Goal: Transaction & Acquisition: Purchase product/service

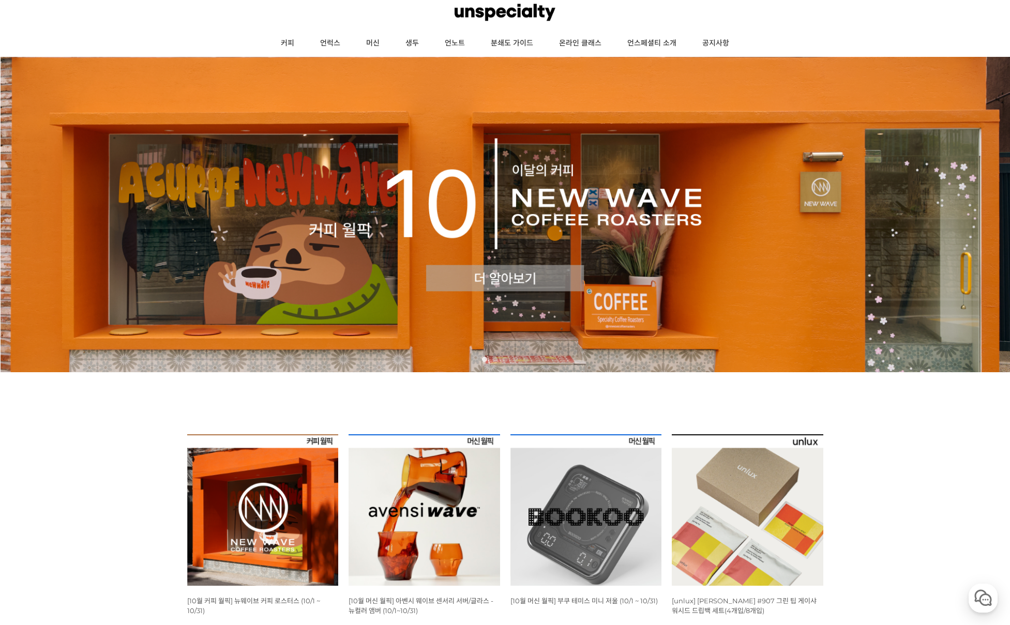
scroll to position [185, 0]
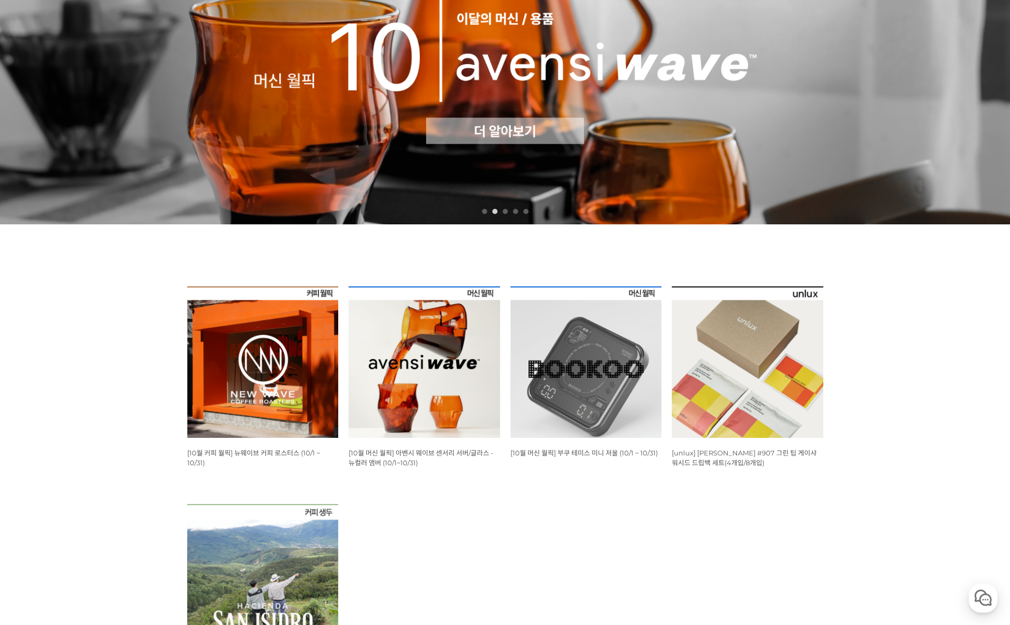
click at [227, 358] on img at bounding box center [263, 363] width 152 height 152
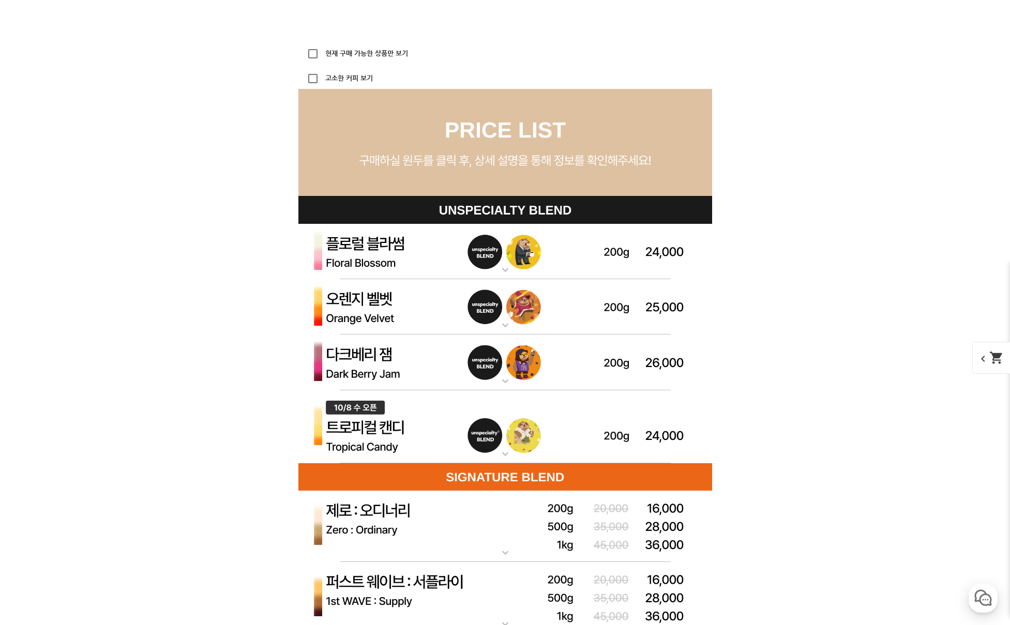
scroll to position [2861, 0]
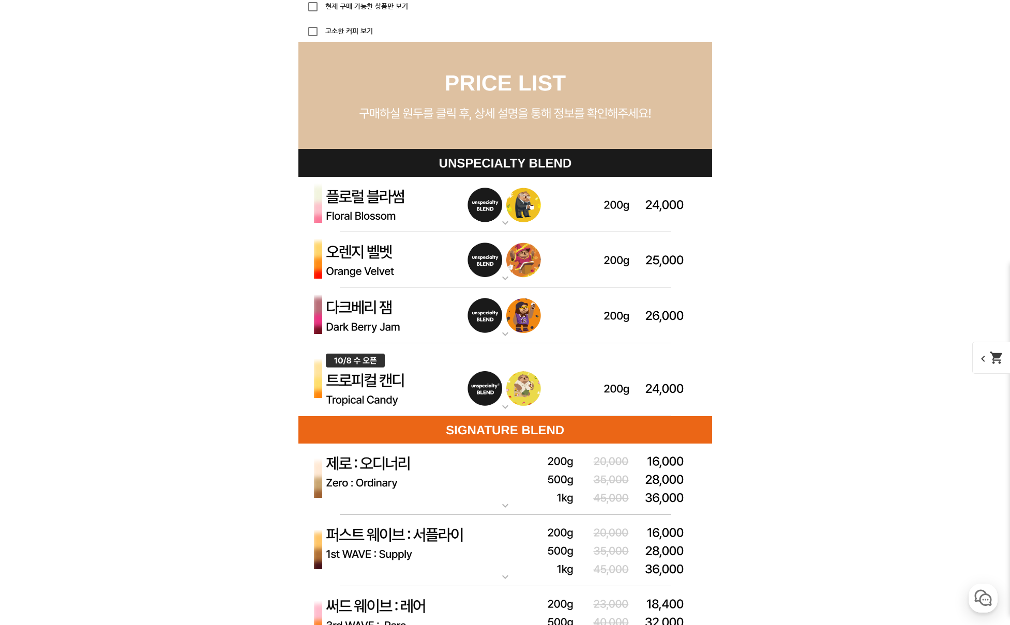
click at [499, 387] on img at bounding box center [505, 379] width 414 height 73
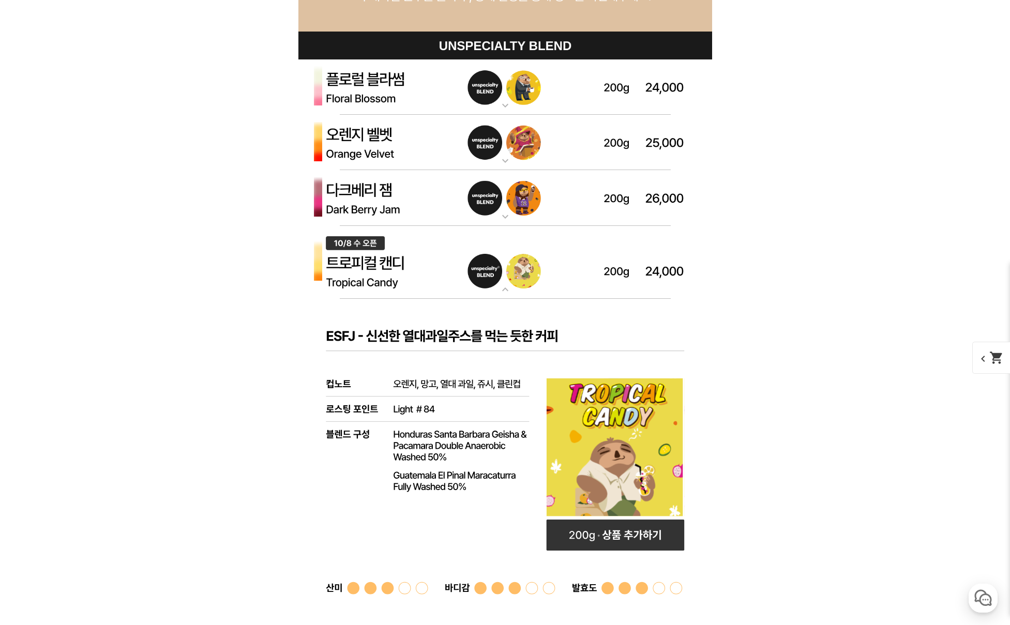
scroll to position [2873, 0]
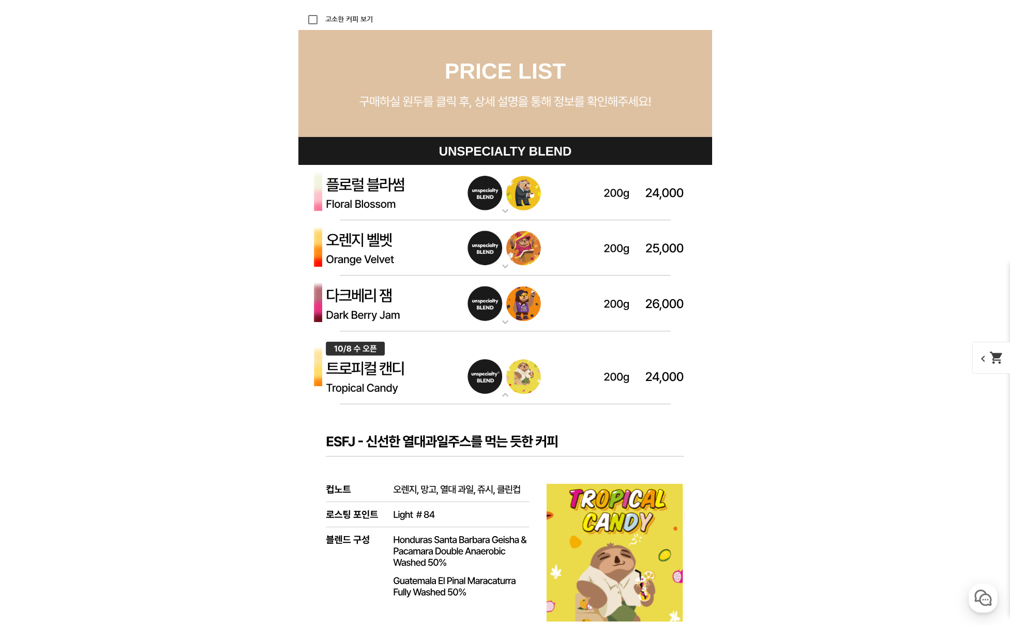
click at [495, 202] on img at bounding box center [505, 193] width 414 height 56
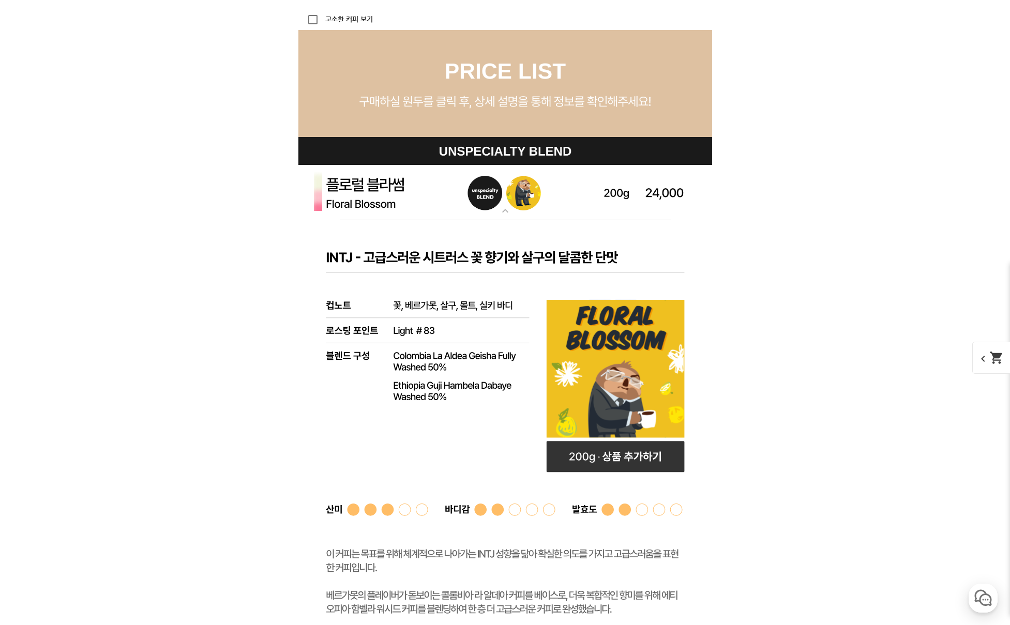
click at [496, 202] on img at bounding box center [505, 193] width 414 height 56
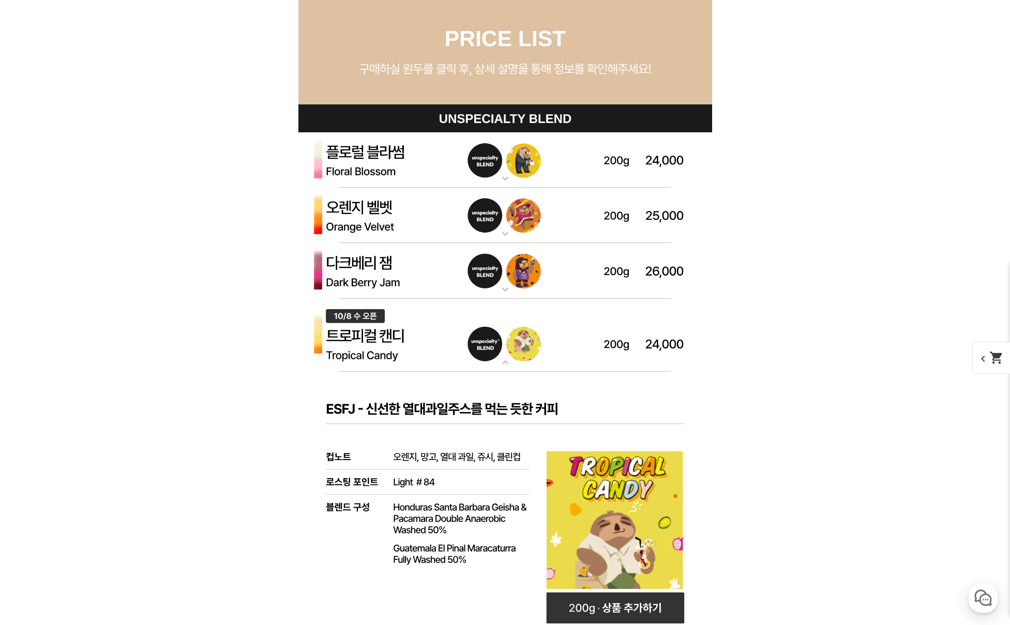
scroll to position [3206, 0]
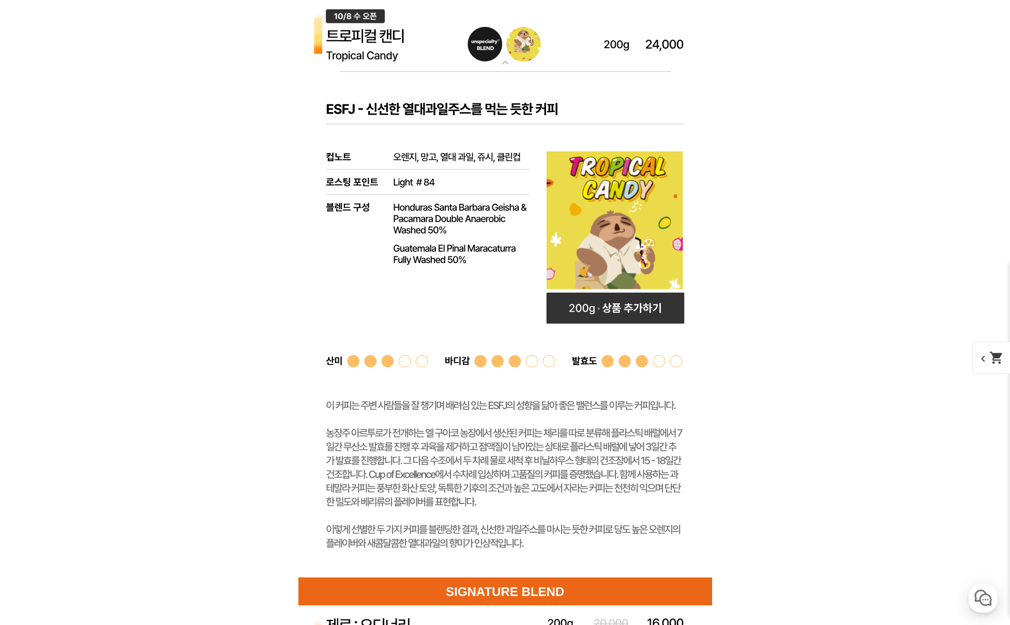
click at [605, 326] on rect at bounding box center [505, 325] width 414 height 506
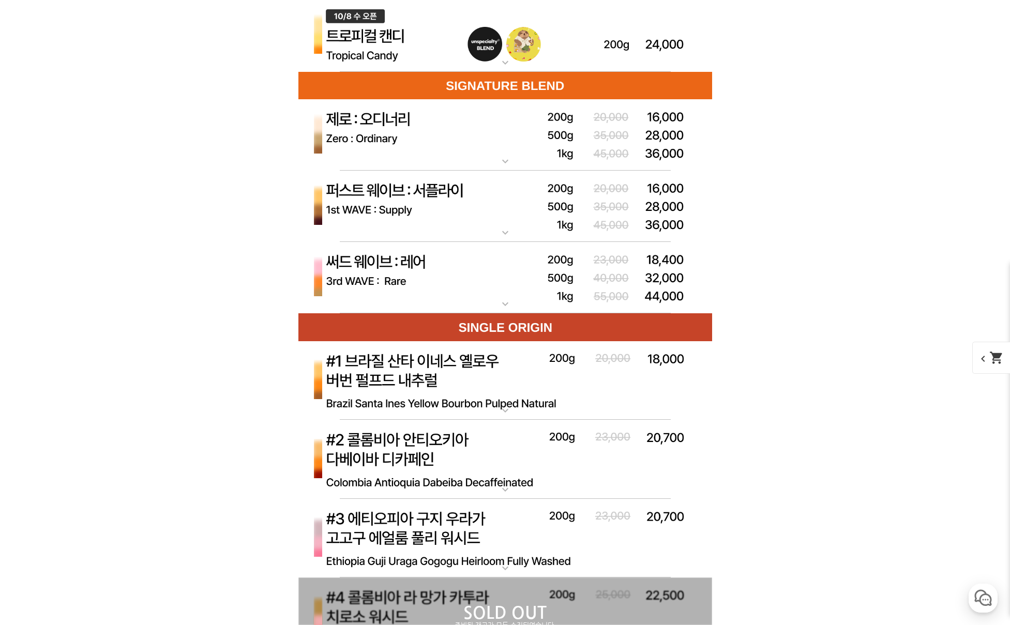
click at [502, 56] on mat-icon "expand_more" at bounding box center [505, 62] width 21 height 12
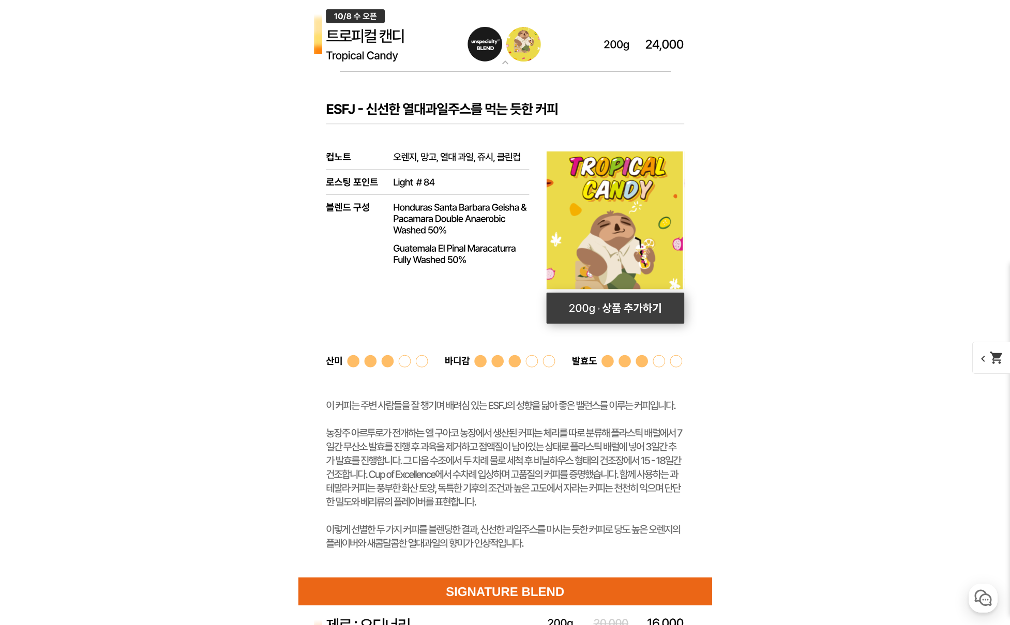
click at [622, 310] on rect at bounding box center [615, 308] width 138 height 31
select select "[10.8 오픈] 트로피컬 캔디 (언스페셜티 블렌드)"
select select "200g"
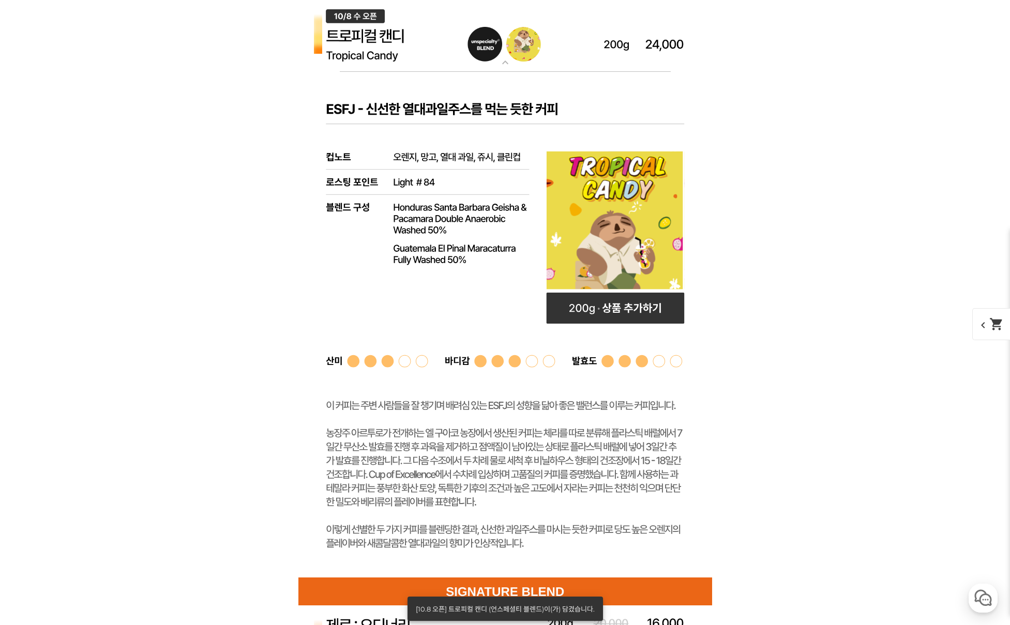
click at [980, 320] on span "chevron_left shopping_cart" at bounding box center [998, 324] width 53 height 32
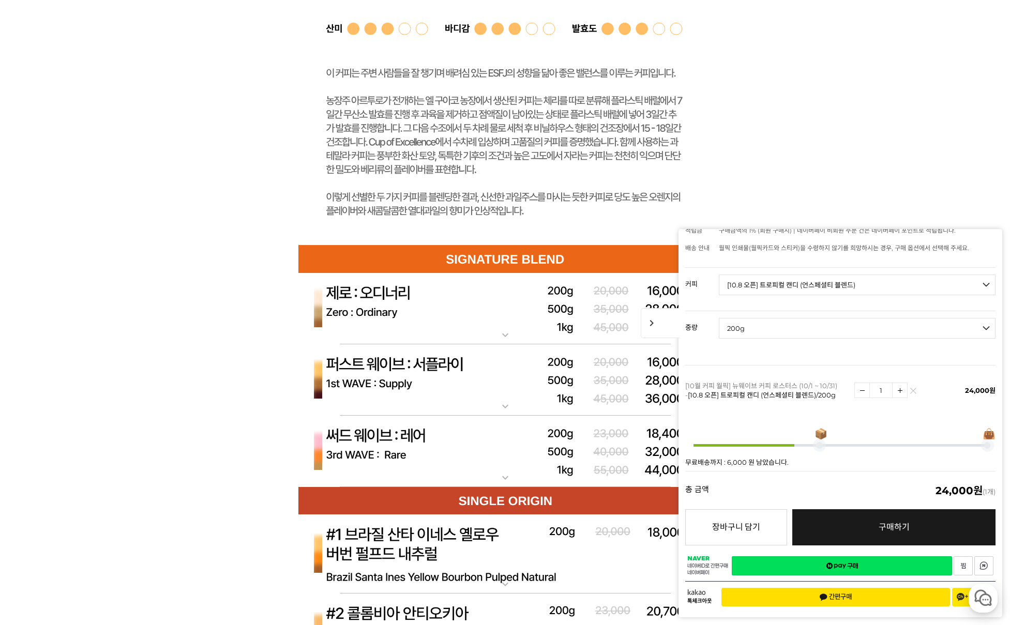
scroll to position [3543, 0]
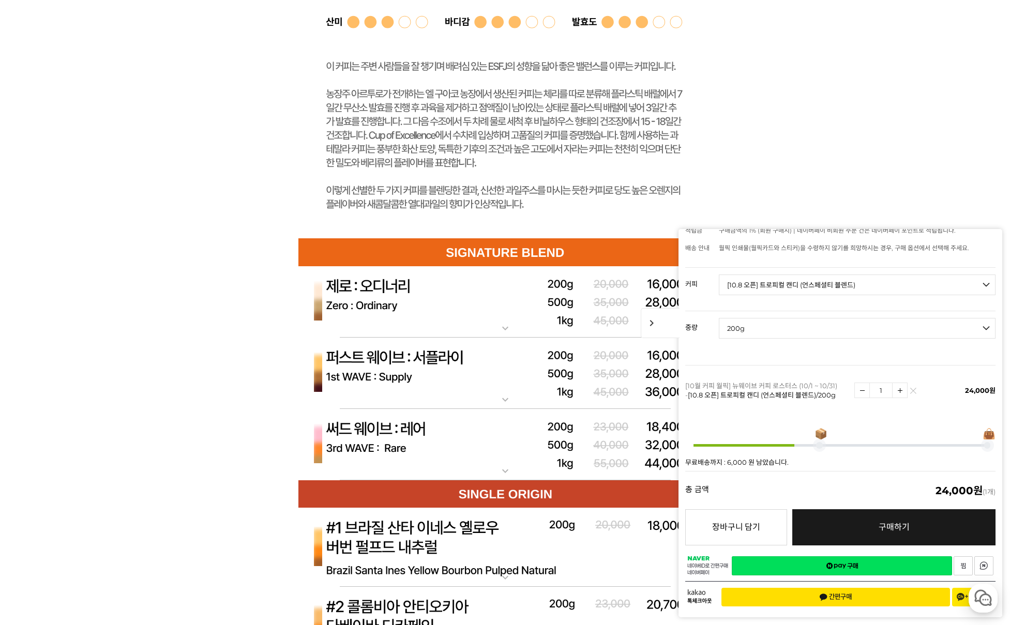
scroll to position [3545, 0]
click at [662, 319] on span "chevron_right" at bounding box center [660, 323] width 39 height 30
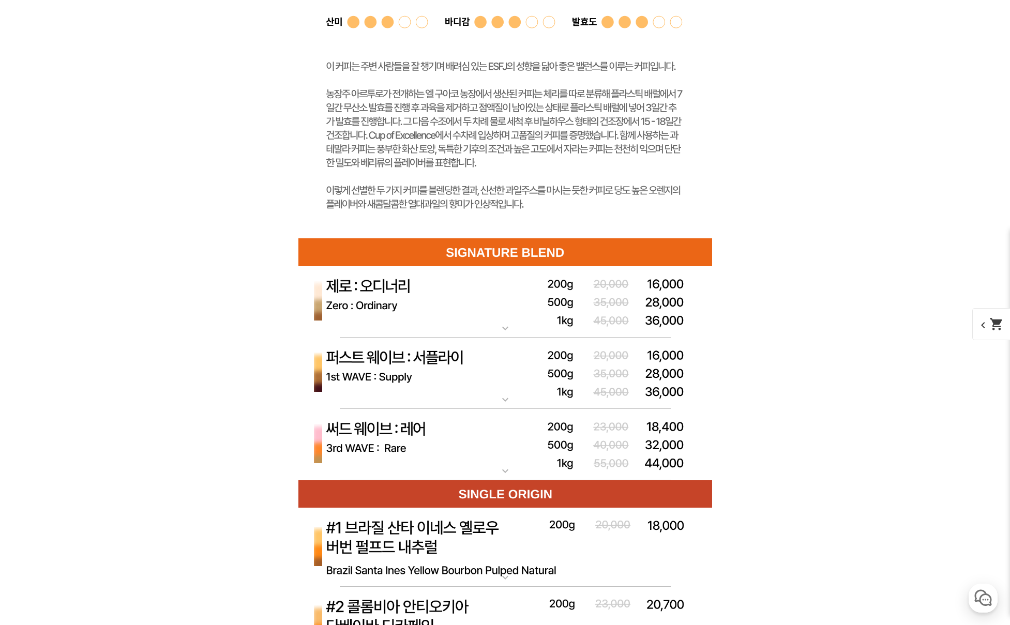
click at [497, 456] on img at bounding box center [505, 445] width 414 height 72
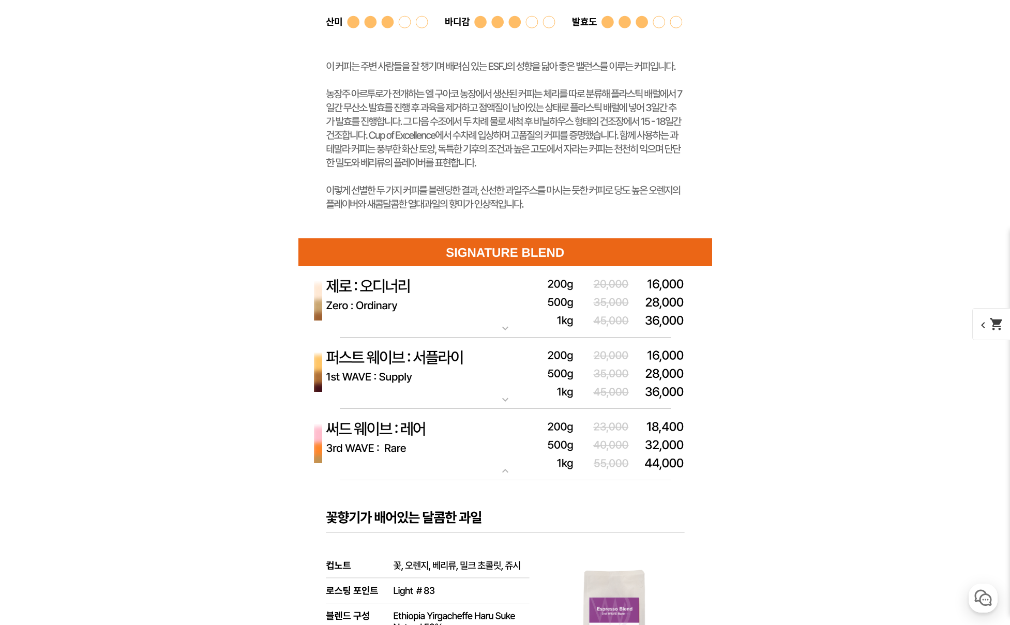
scroll to position [3870, 0]
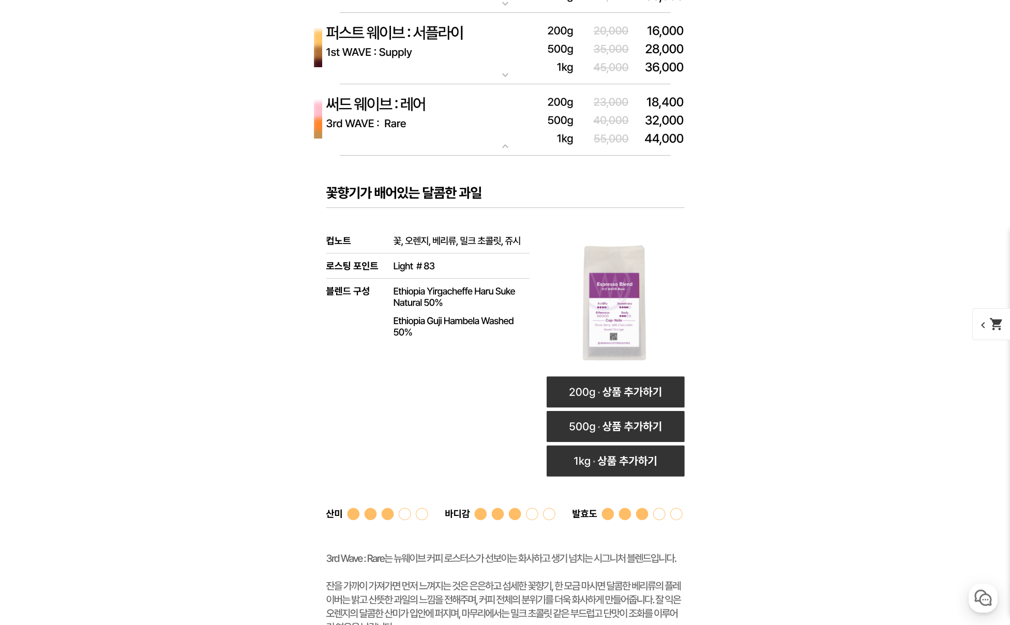
click at [503, 67] on img at bounding box center [505, 49] width 414 height 72
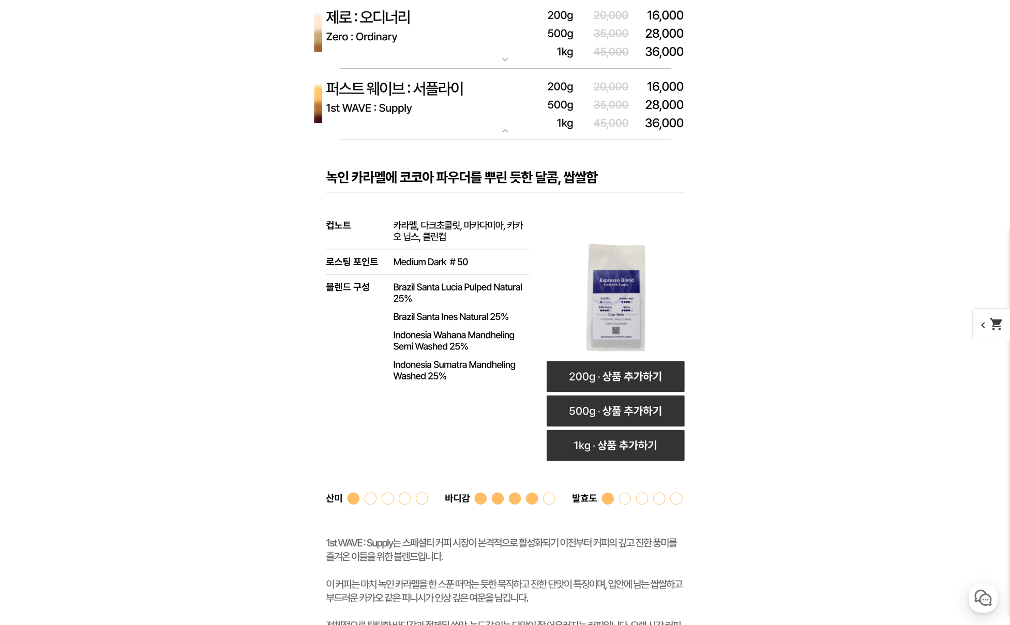
scroll to position [3774, 0]
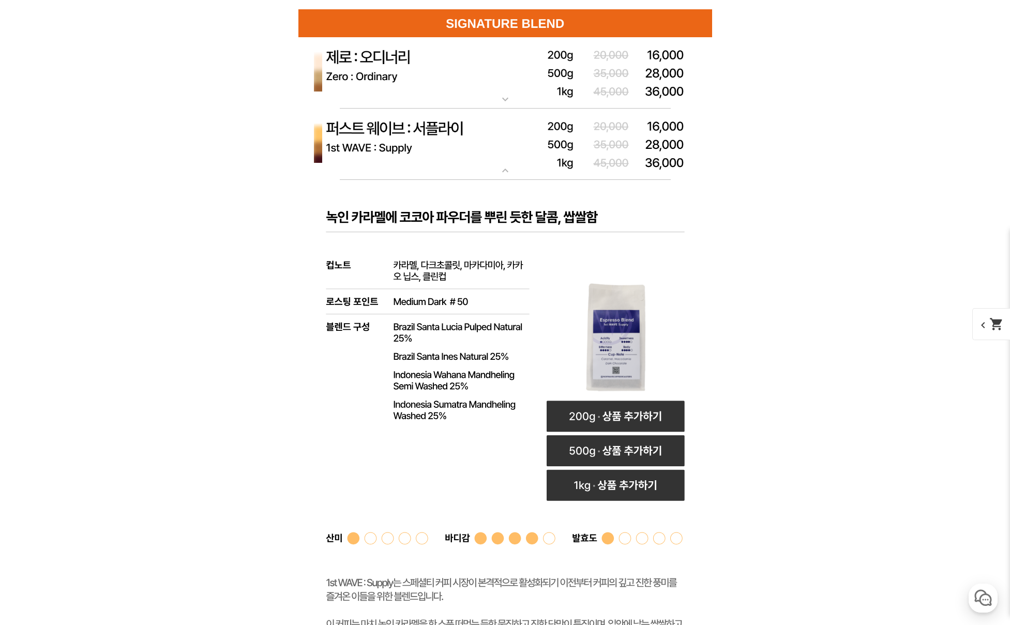
click at [509, 75] on img at bounding box center [505, 73] width 414 height 72
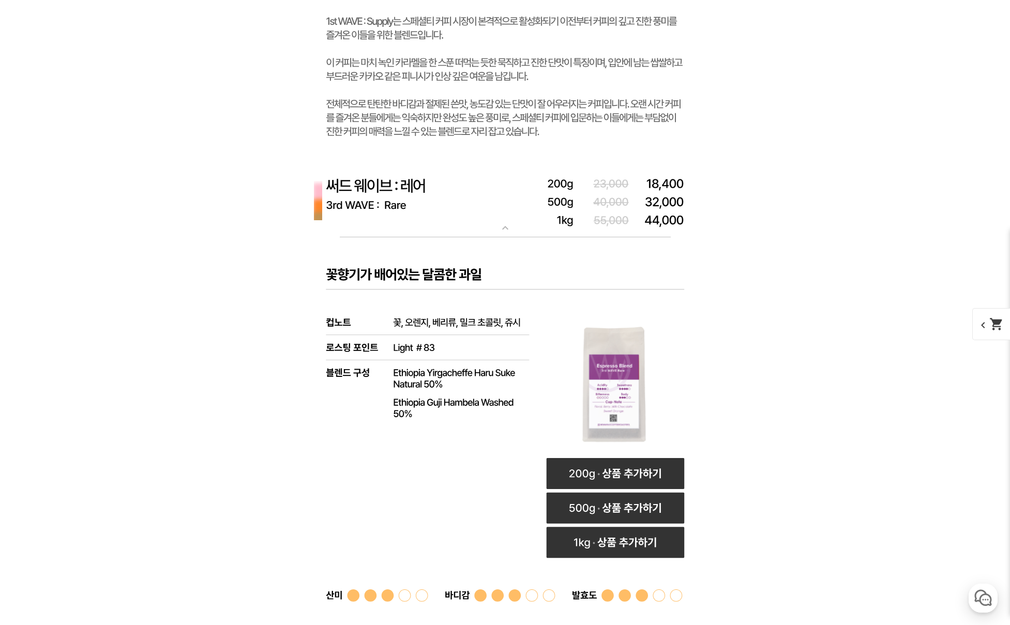
scroll to position [4912, 0]
click at [611, 472] on rect at bounding box center [615, 472] width 138 height 31
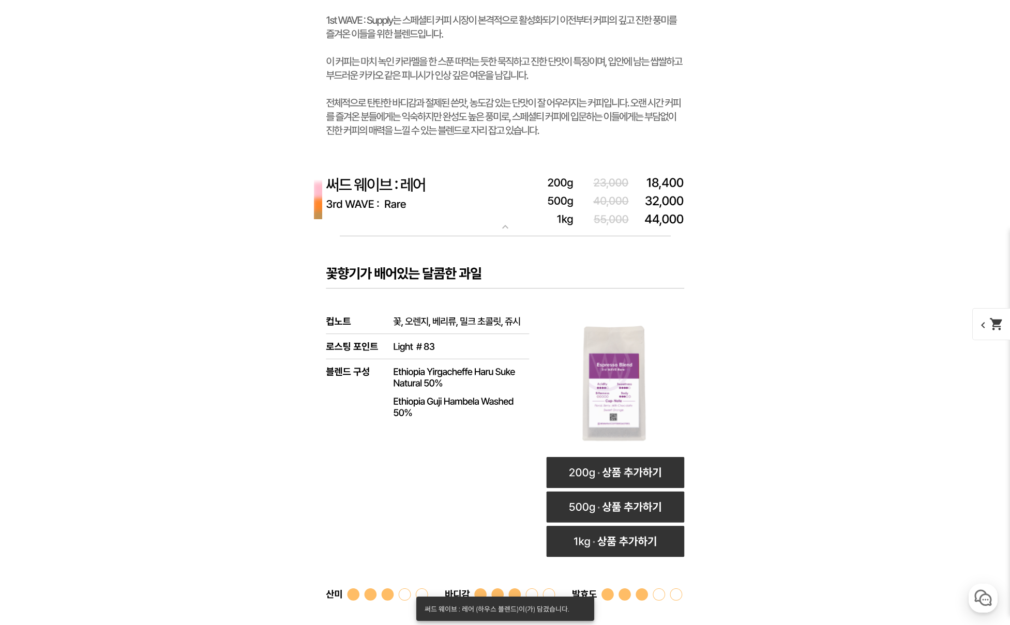
click at [985, 323] on span "chevron_left shopping_cart" at bounding box center [998, 324] width 53 height 32
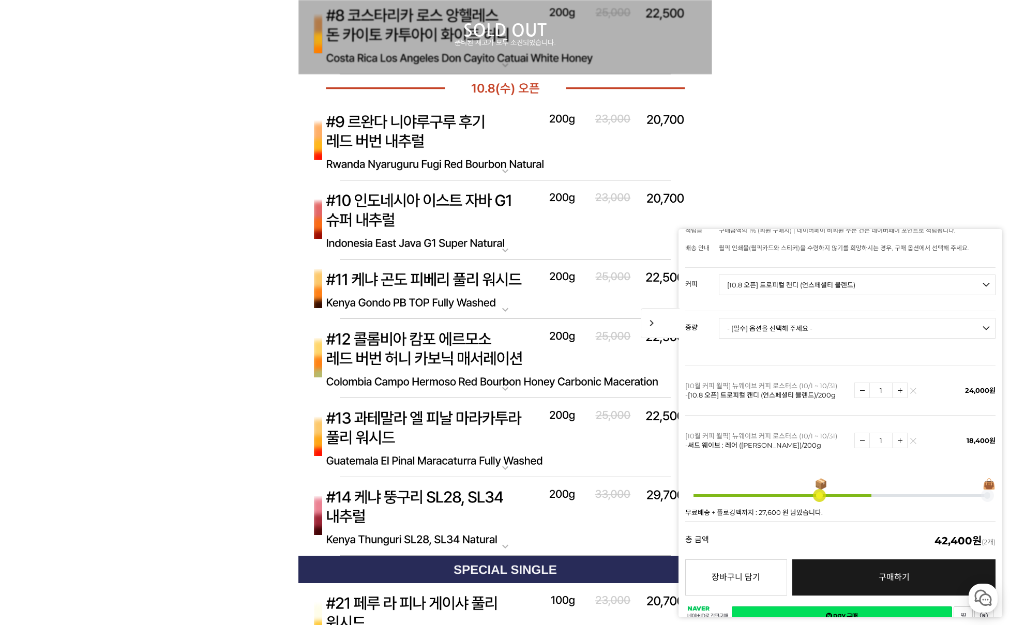
scroll to position [6482, 0]
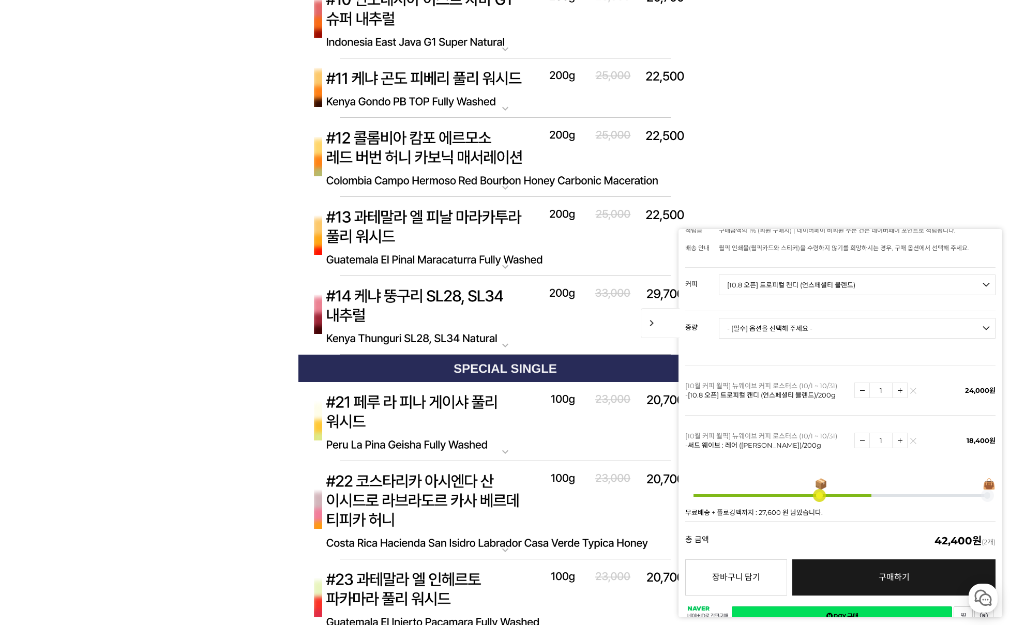
click at [494, 341] on img at bounding box center [505, 316] width 414 height 80
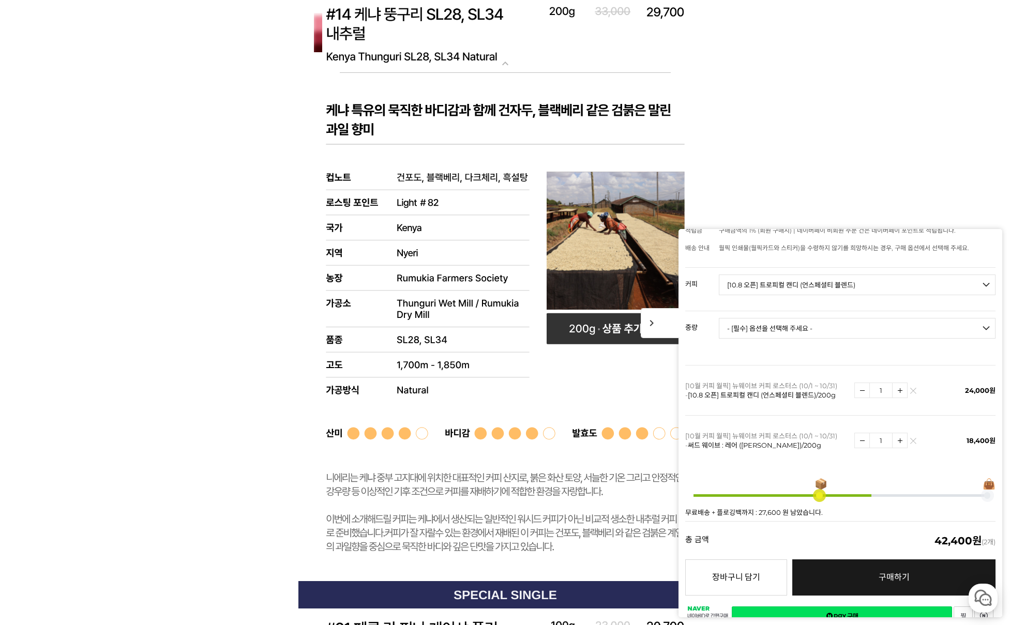
scroll to position [6614, 0]
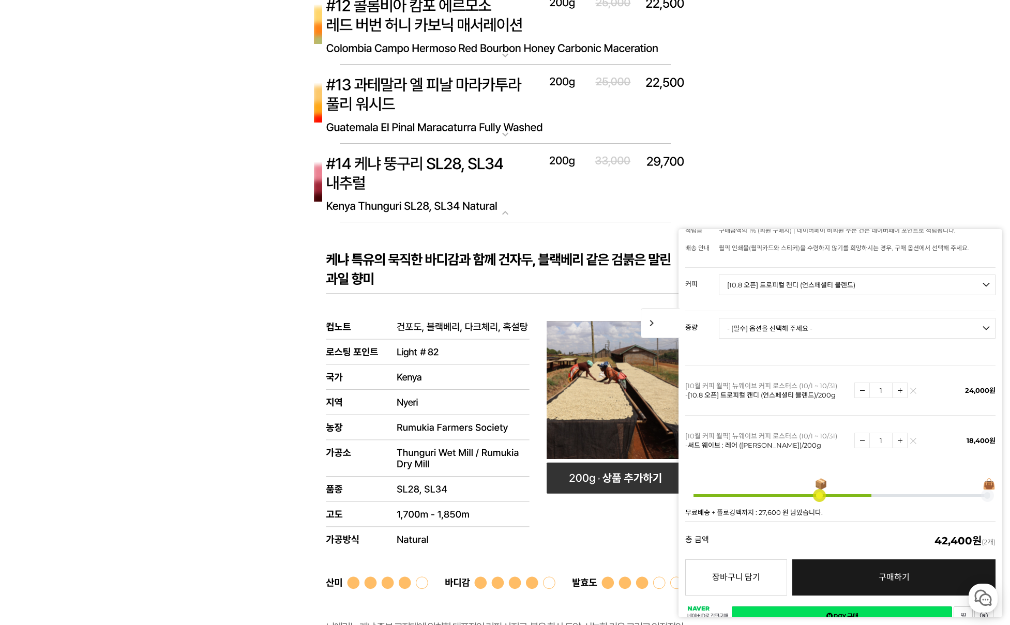
click at [517, 123] on img at bounding box center [505, 105] width 414 height 80
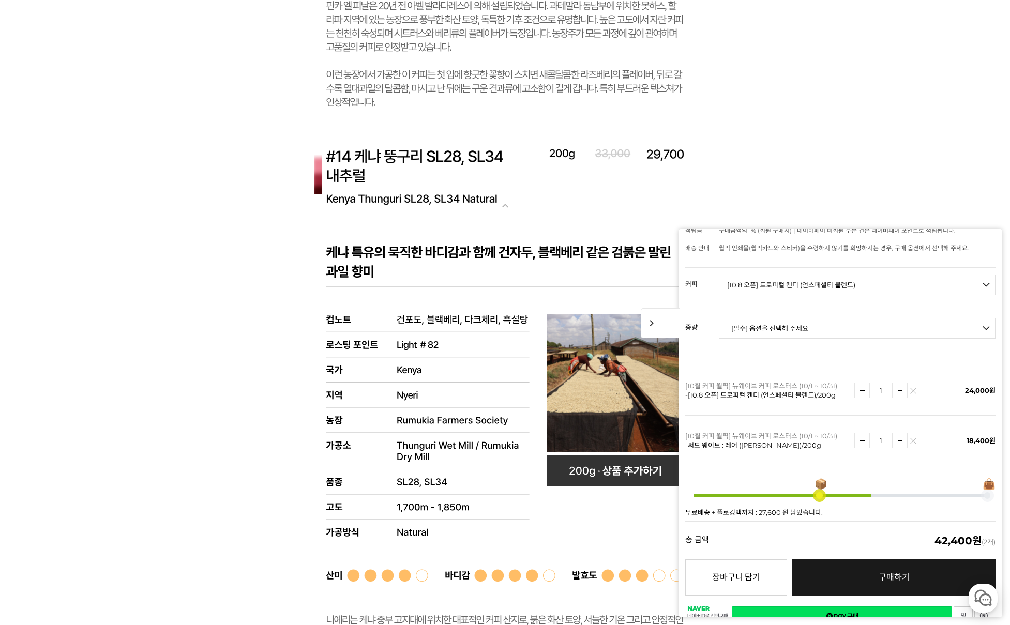
scroll to position [7147, 0]
click at [628, 481] on rect at bounding box center [615, 470] width 138 height 31
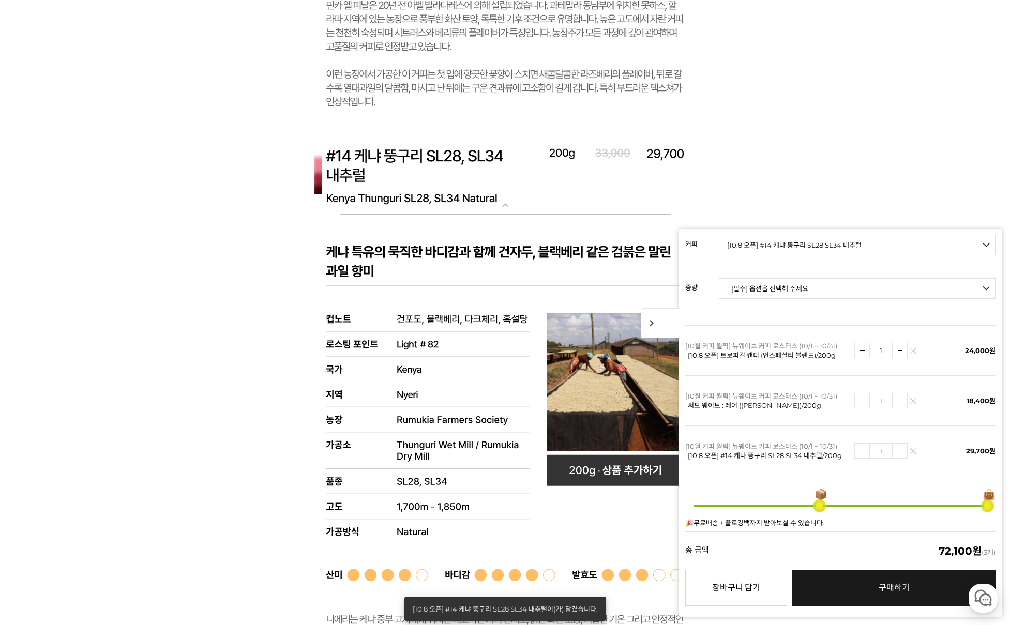
scroll to position [172, 0]
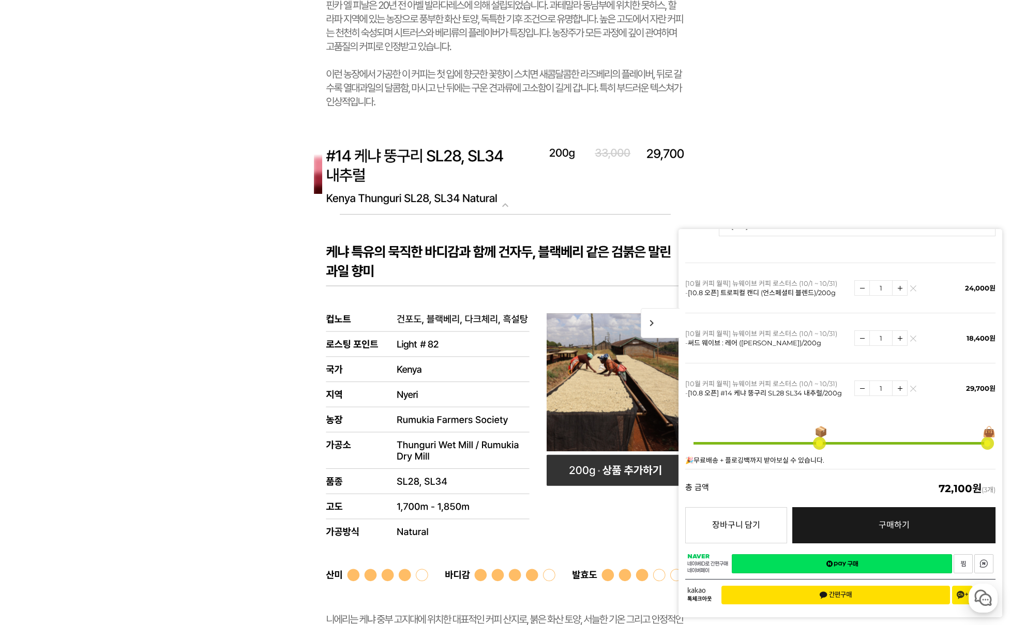
click at [910, 338] on img at bounding box center [913, 341] width 6 height 6
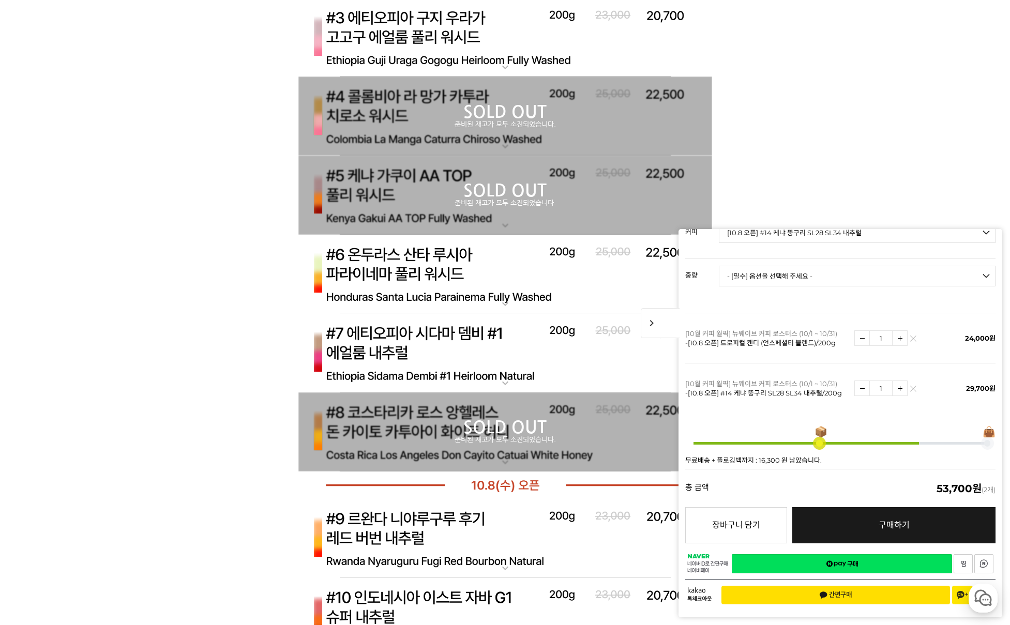
scroll to position [5981, 0]
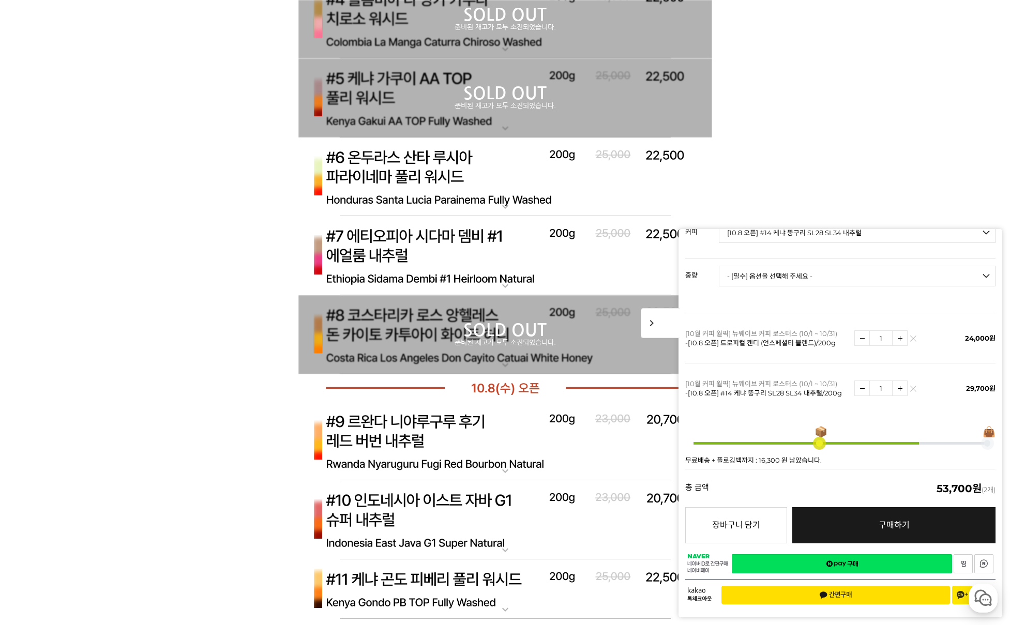
click at [503, 282] on mat-icon "expand_more" at bounding box center [505, 286] width 21 height 12
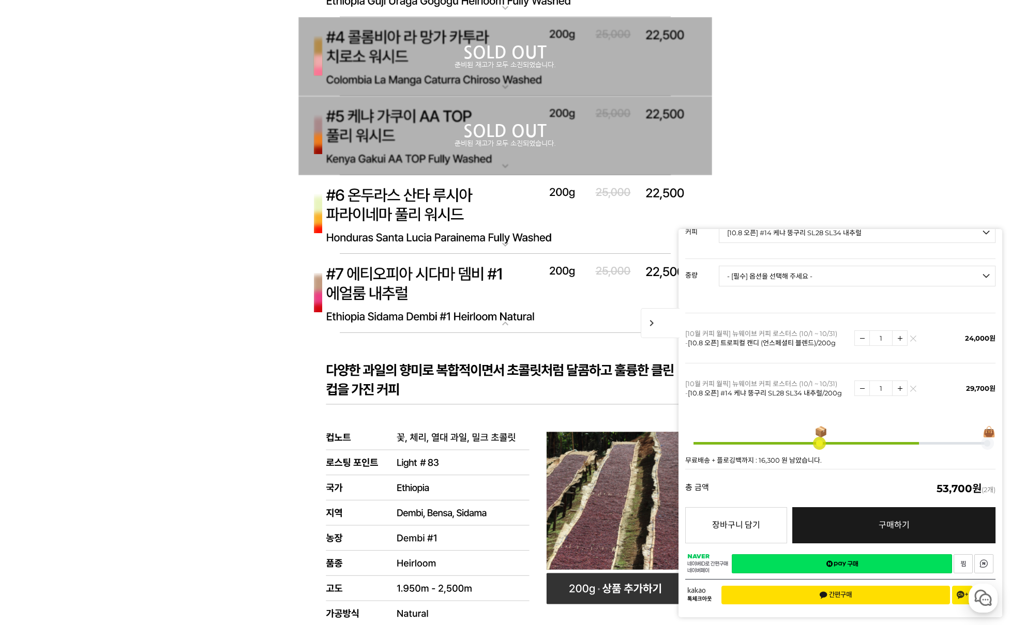
scroll to position [5926, 0]
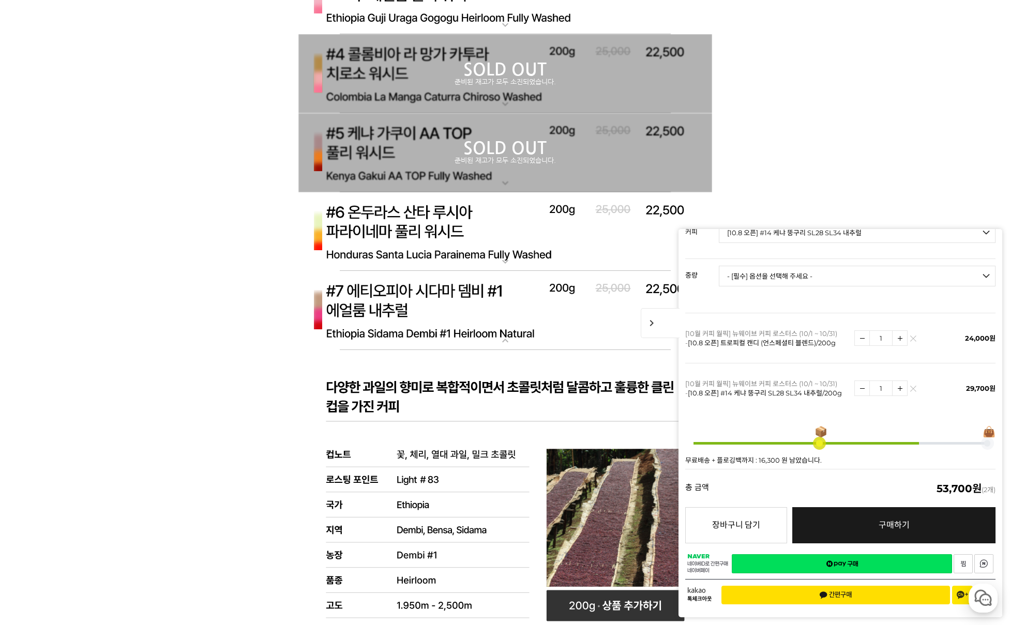
click at [520, 250] on img at bounding box center [505, 232] width 414 height 80
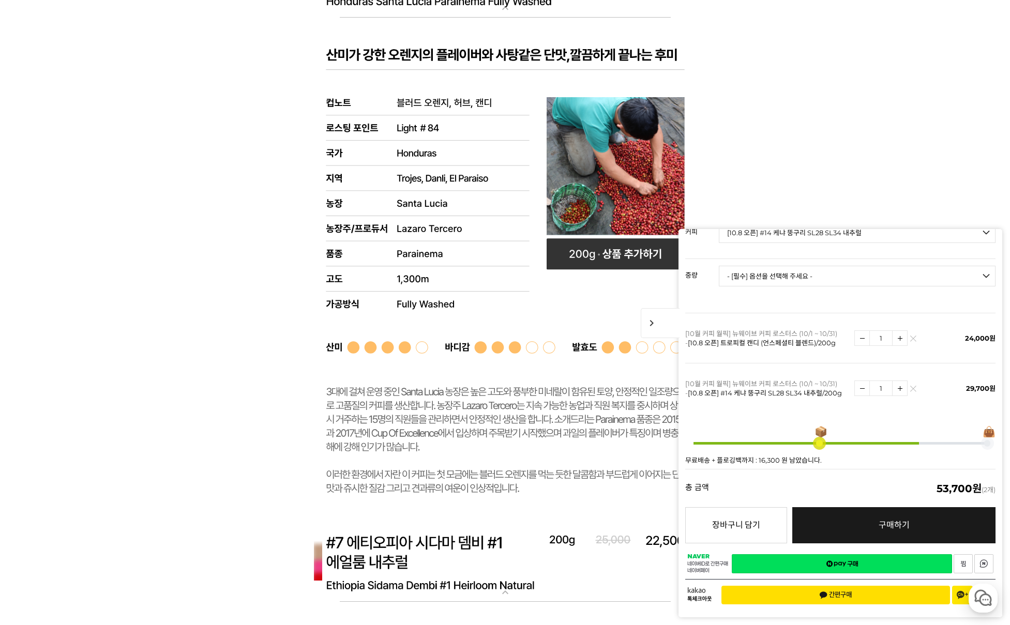
scroll to position [6177, 0]
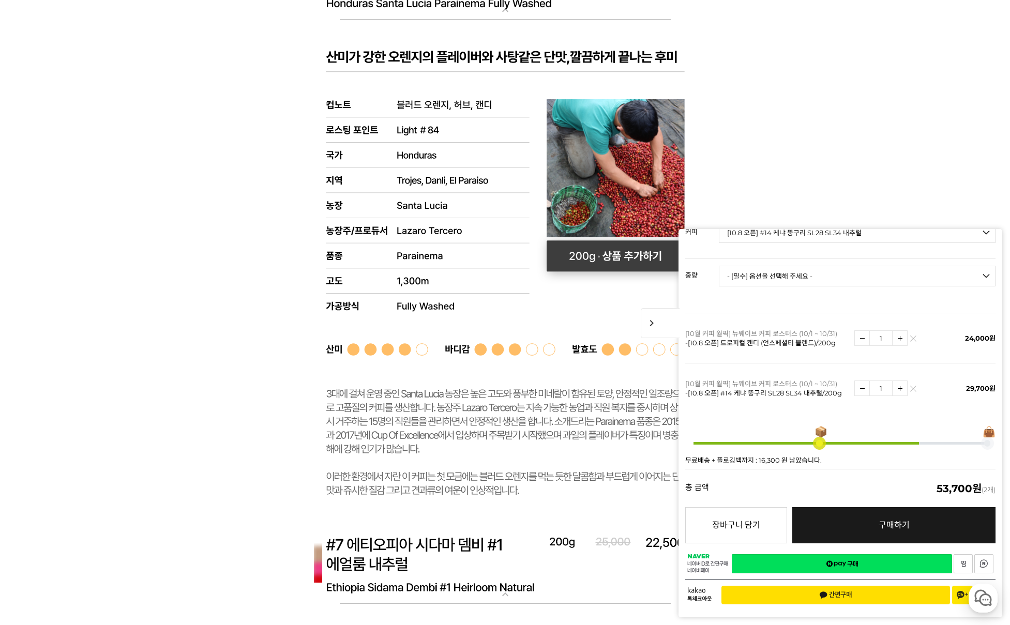
click at [624, 256] on rect at bounding box center [615, 256] width 138 height 31
select select "#6 온두라스 산타 루시아 파라이네마 풀리 워시드"
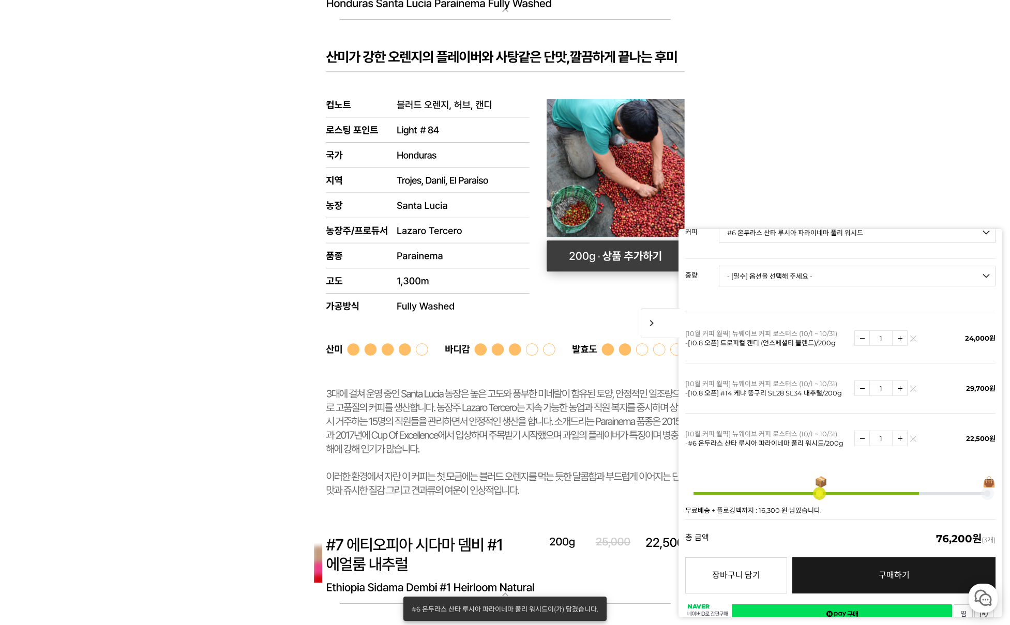
scroll to position [172, 0]
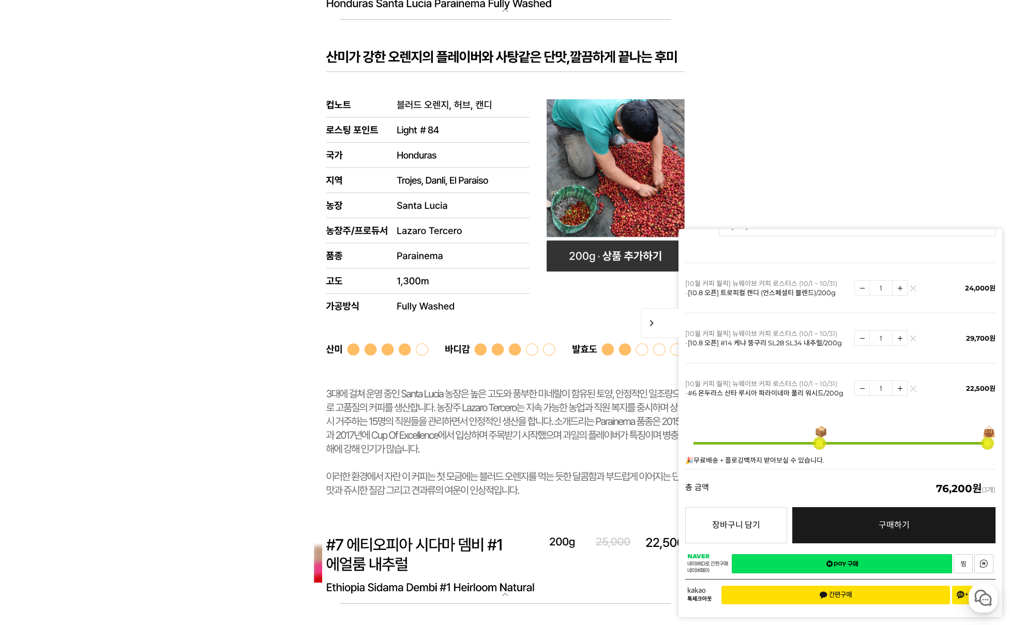
click at [910, 338] on img at bounding box center [913, 341] width 6 height 6
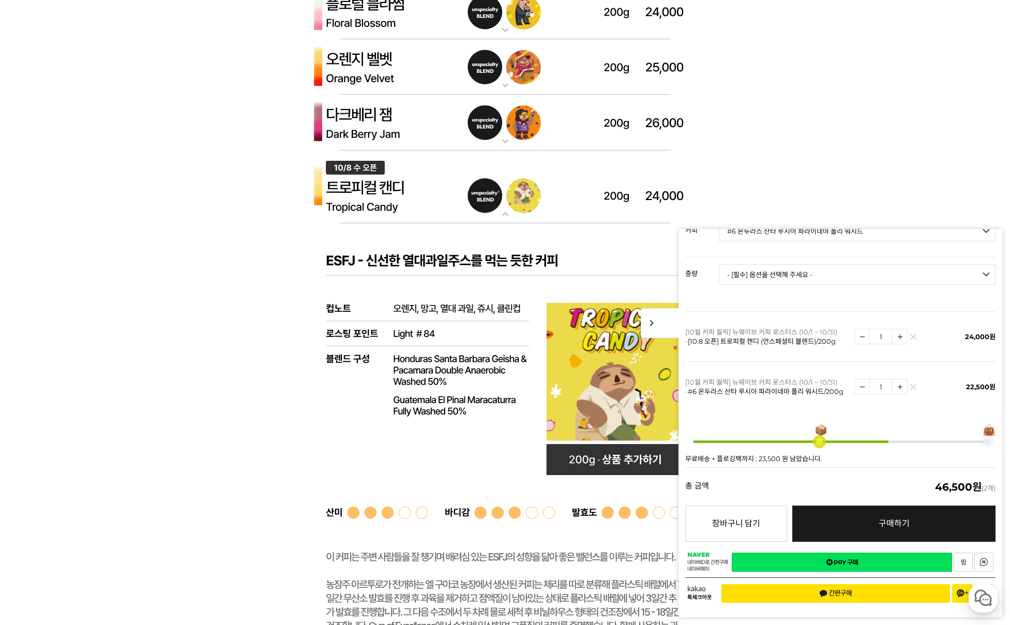
scroll to position [2924, 0]
